Goal: Task Accomplishment & Management: Manage account settings

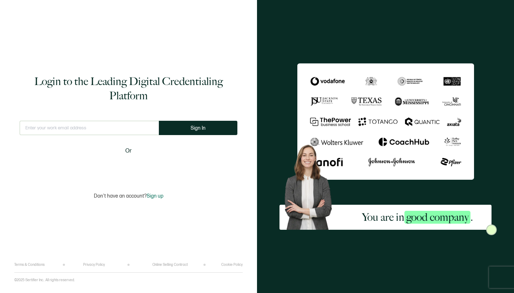
type input "[EMAIL_ADDRESS][DOMAIN_NAME]"
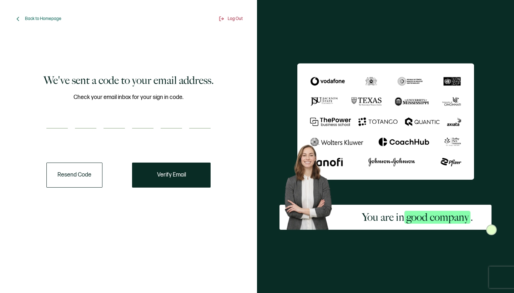
click at [56, 123] on input "number" at bounding box center [56, 121] width 21 height 14
type input "3"
type input "7"
type input "0"
type input "8"
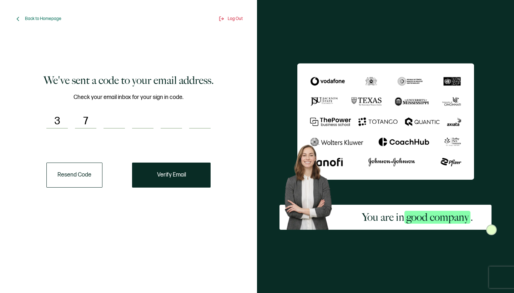
type input "2"
type input "8"
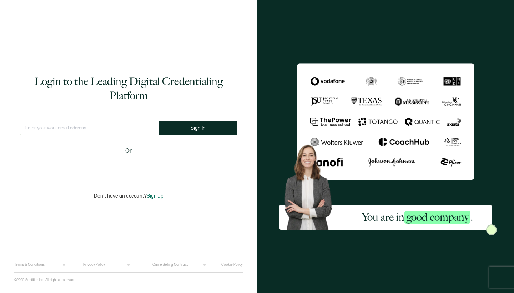
type input "[EMAIL_ADDRESS][DOMAIN_NAME]"
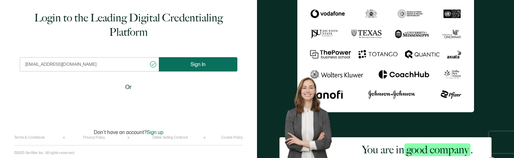
click at [225, 65] on button "Sign In" at bounding box center [198, 64] width 79 height 14
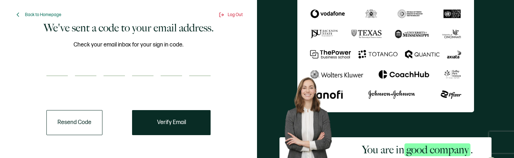
click at [55, 68] on input "number" at bounding box center [56, 69] width 21 height 14
type input "7"
type input "5"
type input "8"
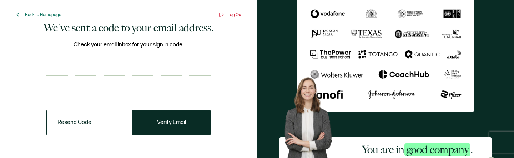
type input "2"
type input "1"
